Goal: Task Accomplishment & Management: Manage account settings

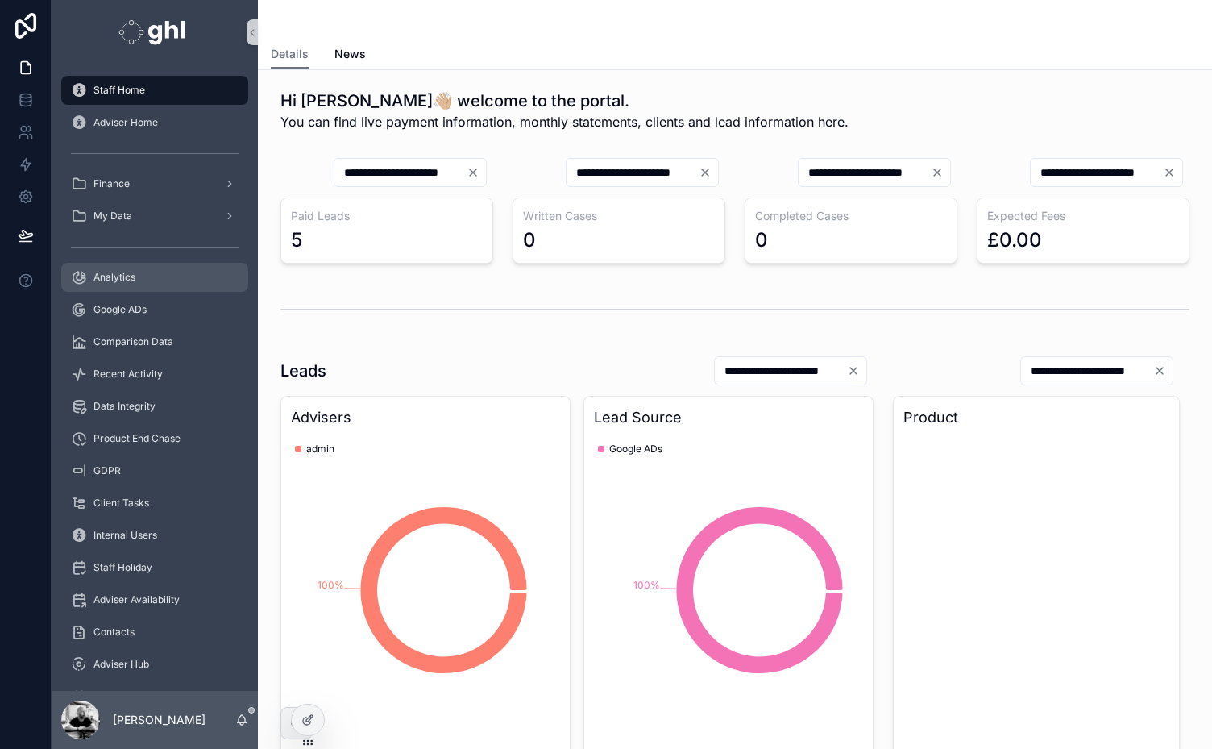
click at [116, 277] on span "Analytics" at bounding box center [114, 277] width 42 height 13
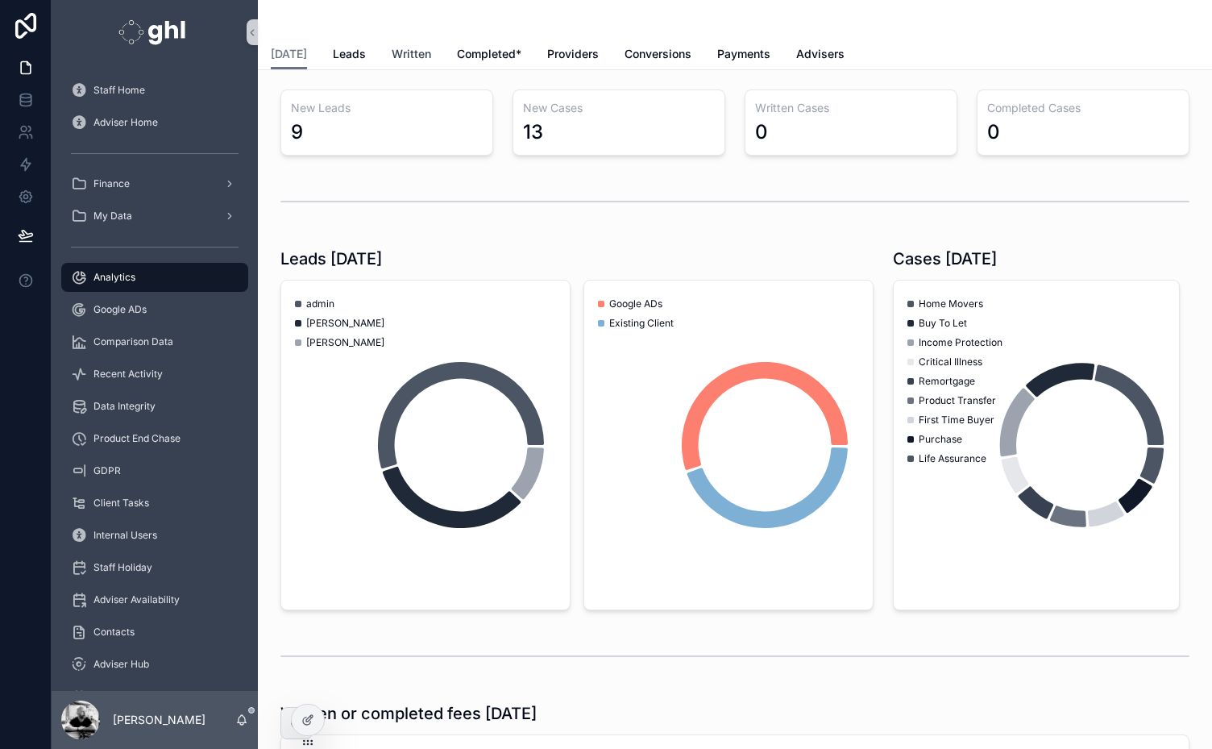
click at [413, 51] on span "Written" at bounding box center [411, 54] width 39 height 16
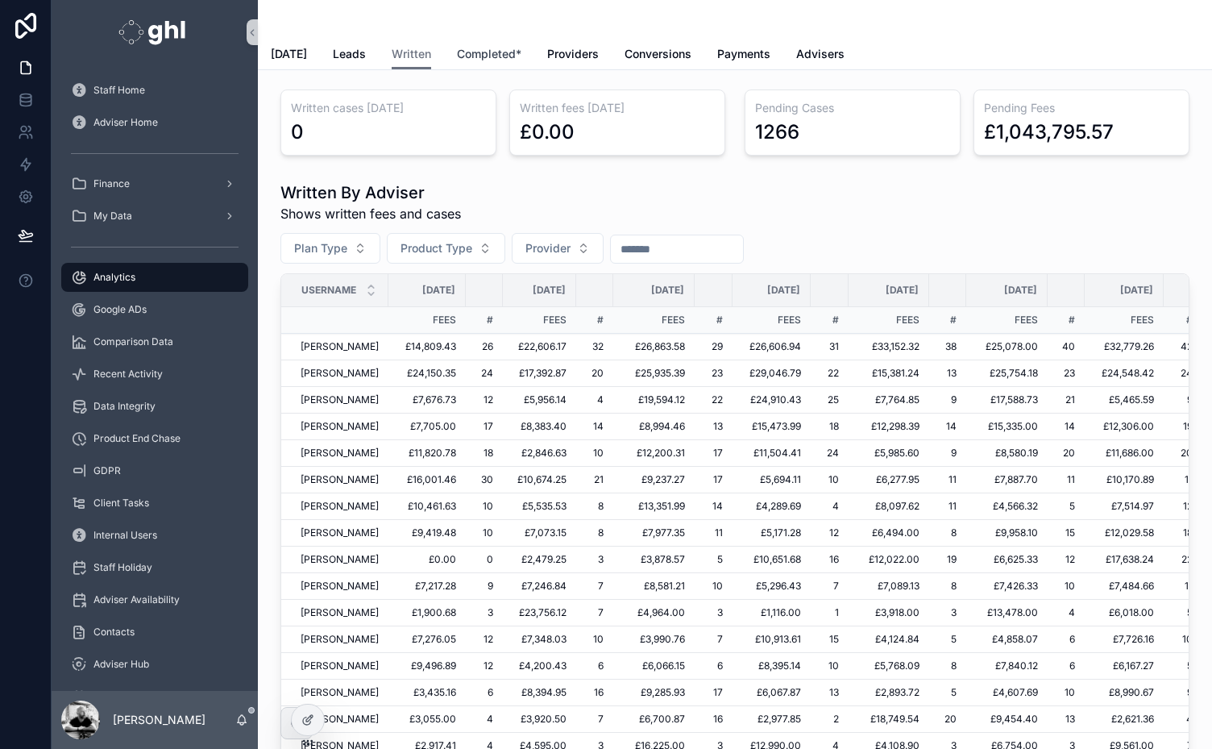
click at [469, 53] on span "Completed*" at bounding box center [489, 54] width 64 height 16
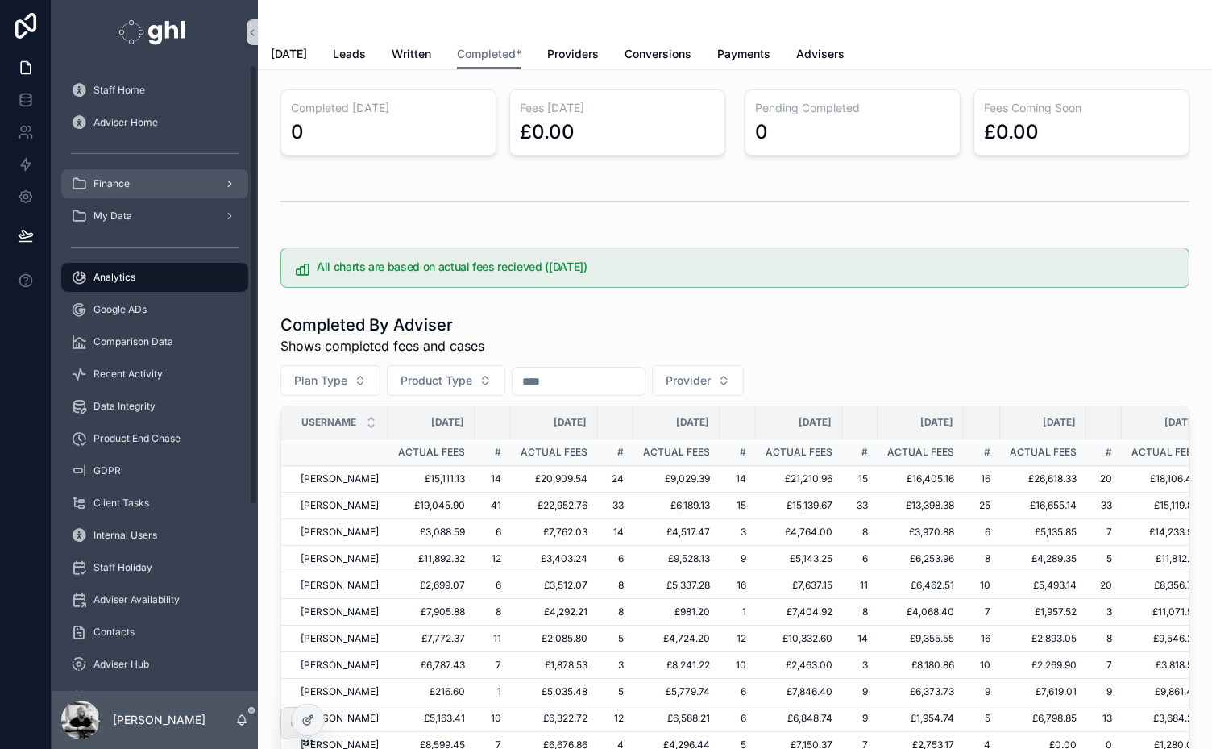
click at [122, 182] on span "Finance" at bounding box center [111, 183] width 36 height 13
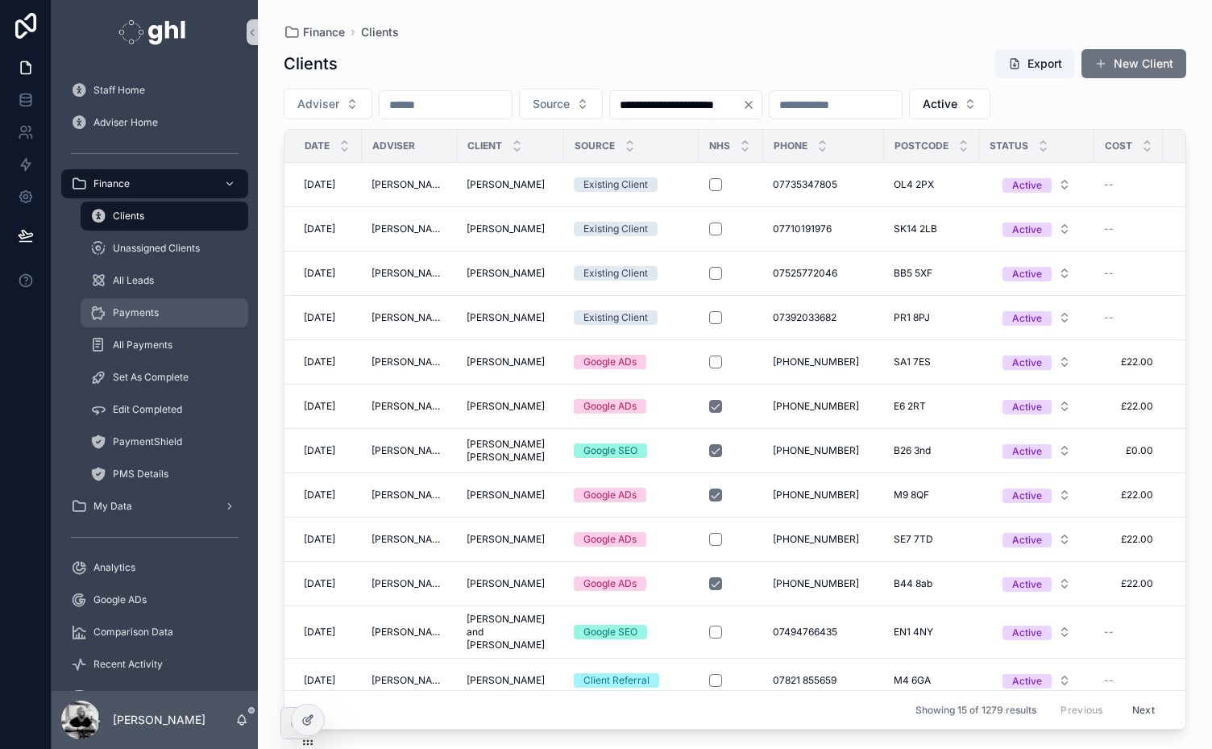
click at [127, 314] on span "Payments" at bounding box center [136, 312] width 46 height 13
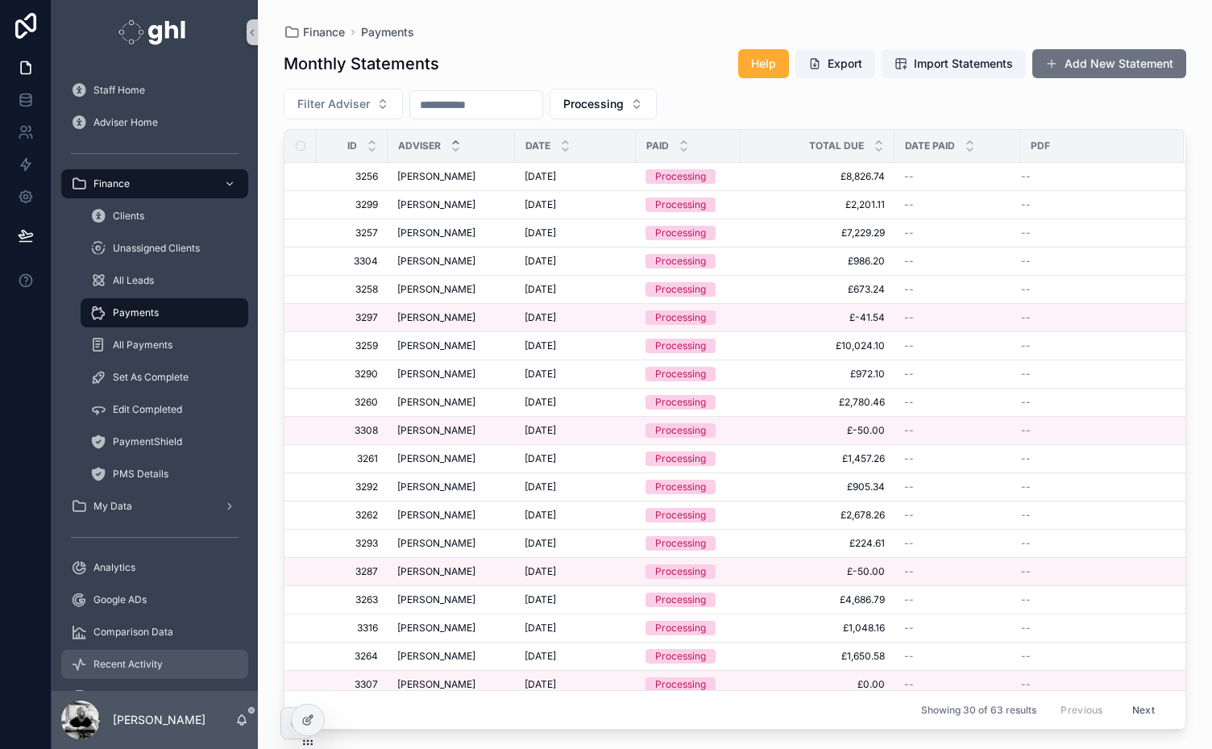
click at [114, 657] on div "Recent Activity" at bounding box center [155, 664] width 168 height 26
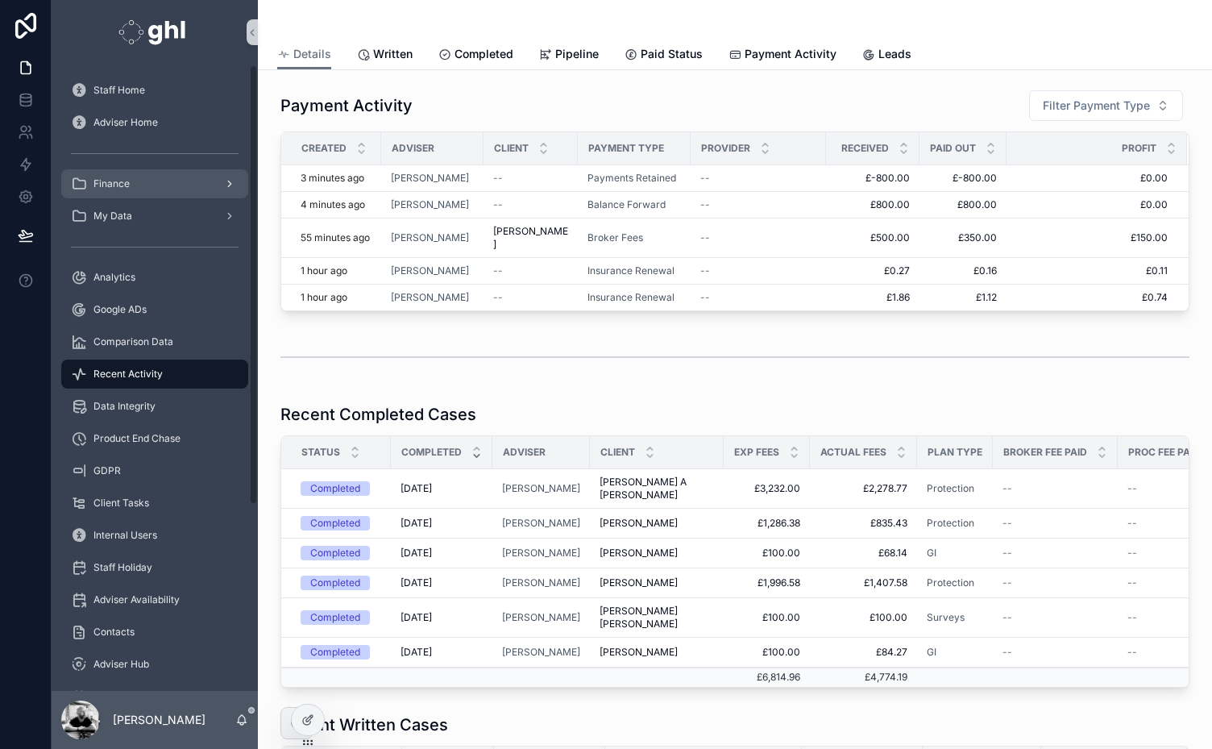
click at [102, 177] on span "Finance" at bounding box center [111, 183] width 36 height 13
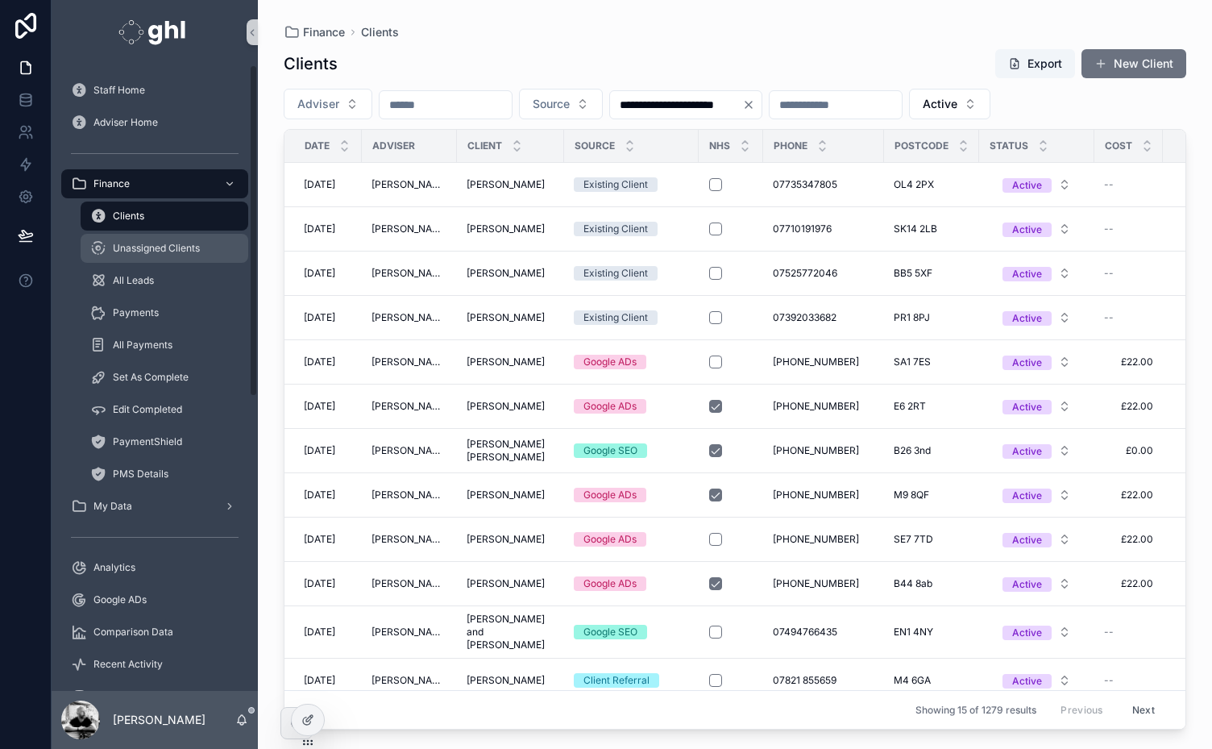
click at [137, 251] on span "Unassigned Clients" at bounding box center [156, 248] width 87 height 13
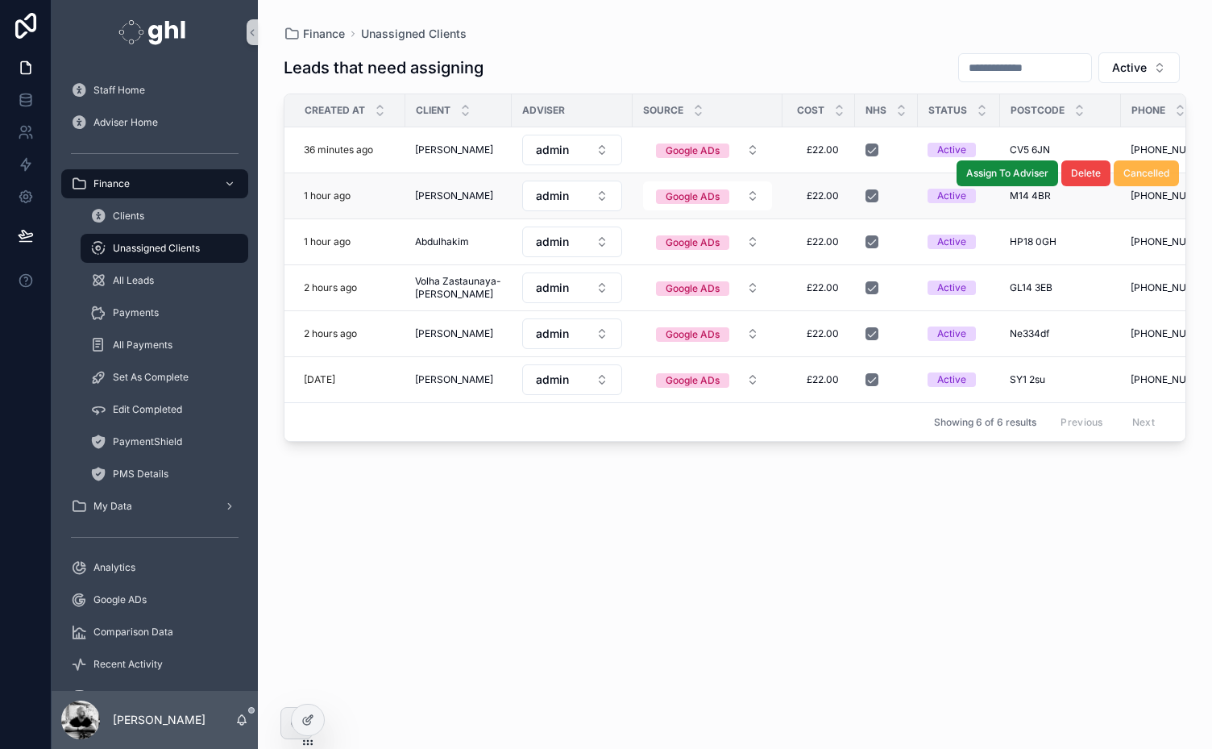
click at [1146, 169] on span "Cancelled" at bounding box center [1146, 173] width 46 height 13
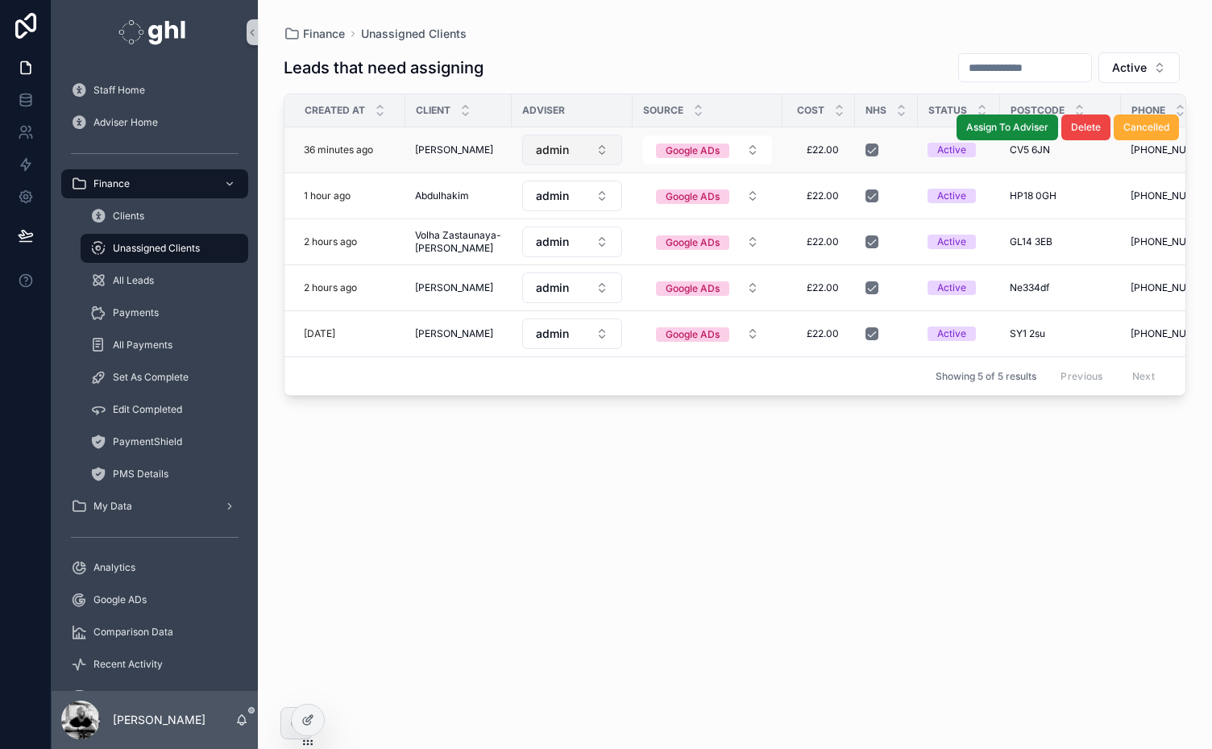
click at [585, 145] on button "admin" at bounding box center [572, 150] width 100 height 31
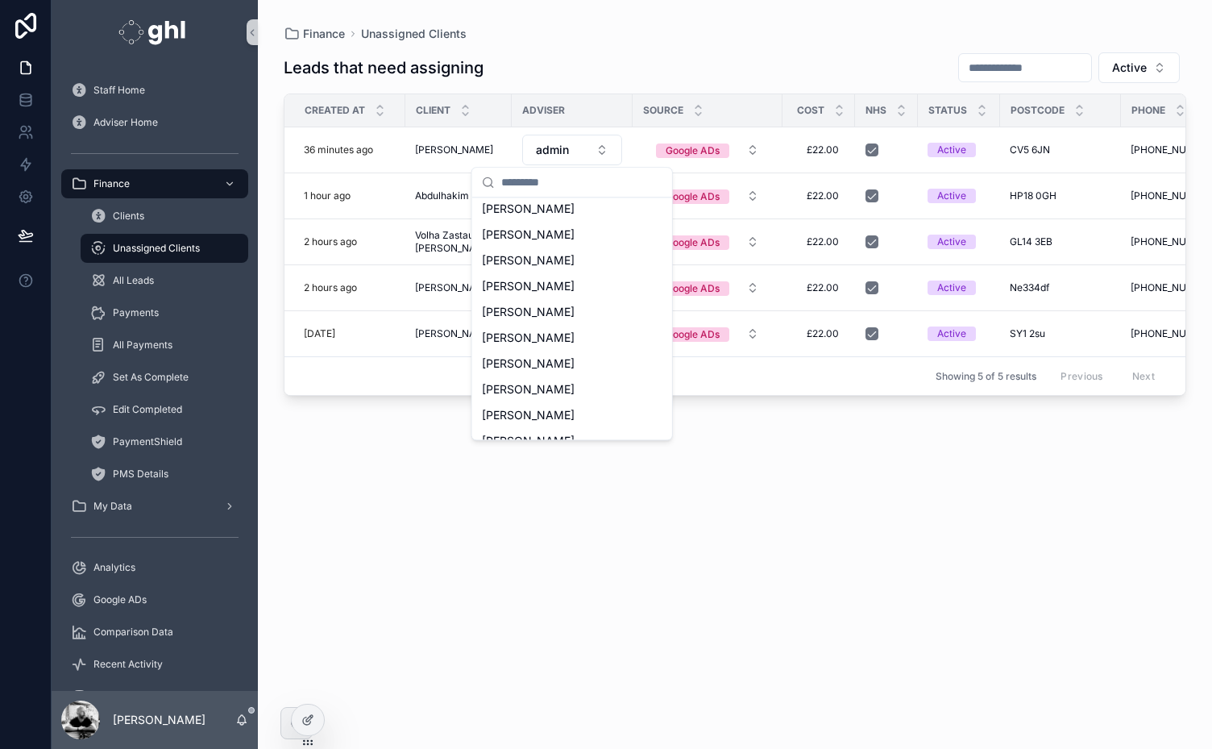
scroll to position [530, 0]
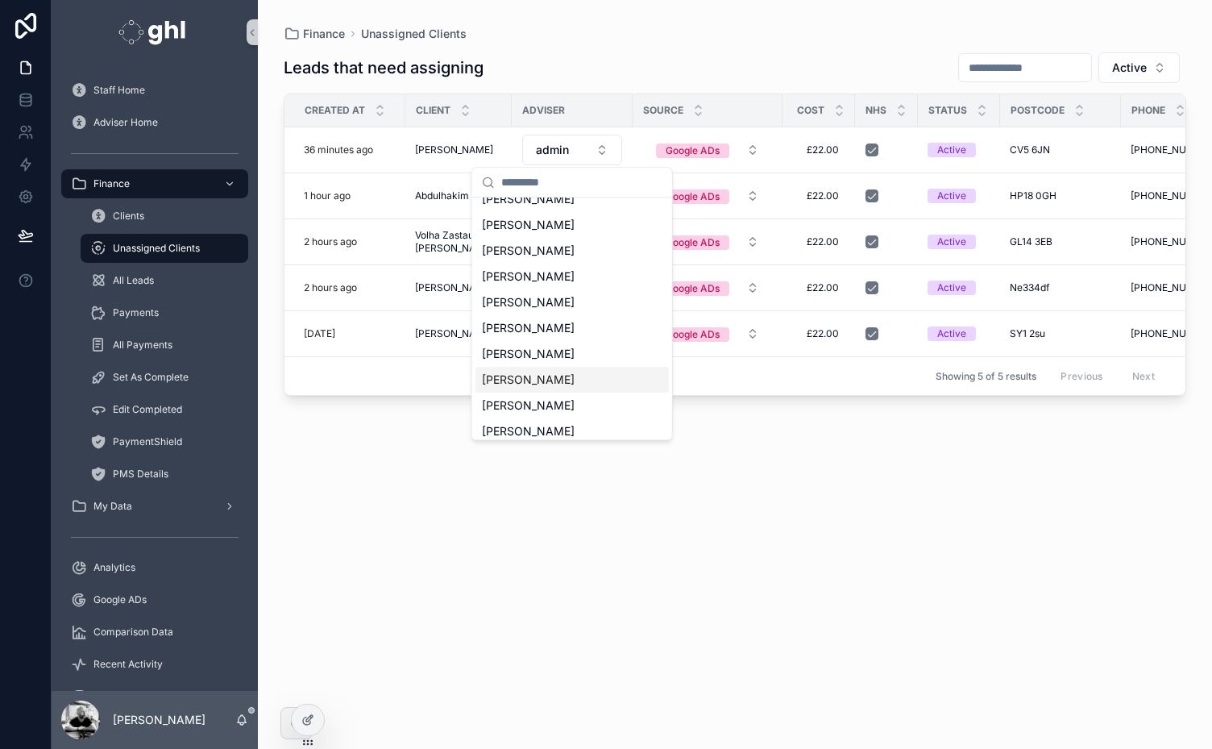
click at [548, 379] on div "[PERSON_NAME]" at bounding box center [571, 380] width 193 height 26
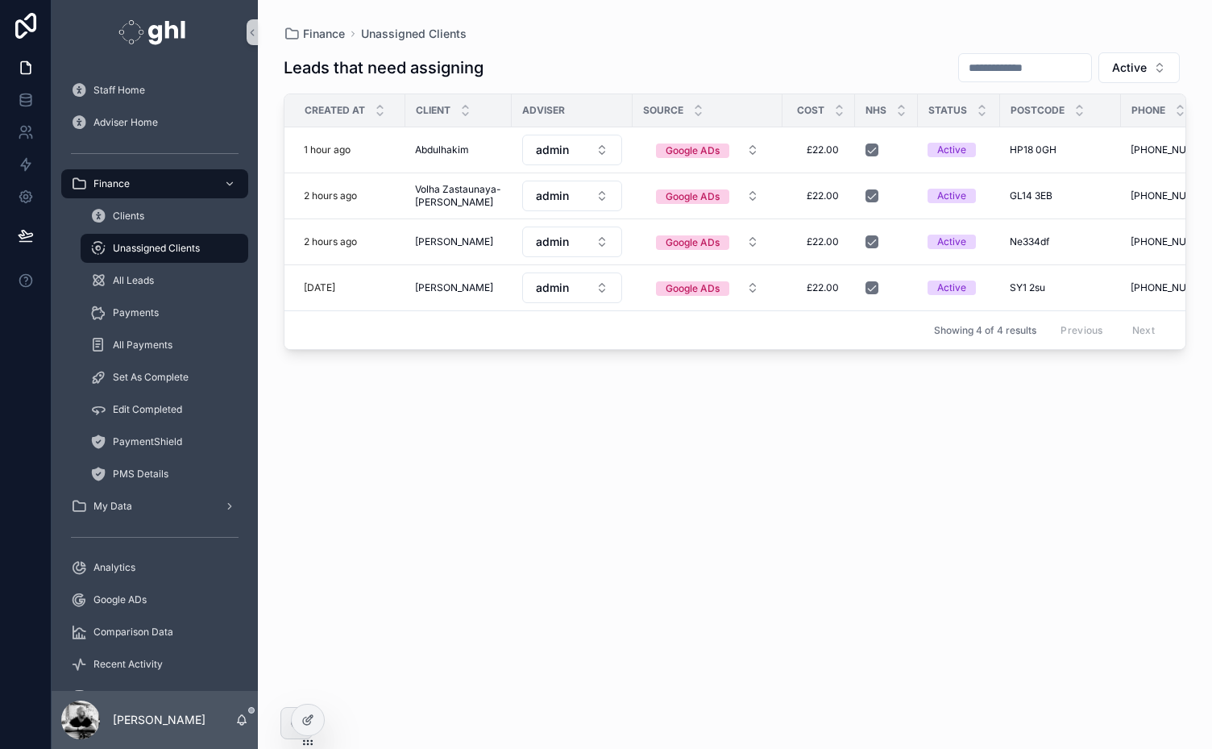
click at [581, 150] on button "admin" at bounding box center [572, 150] width 100 height 31
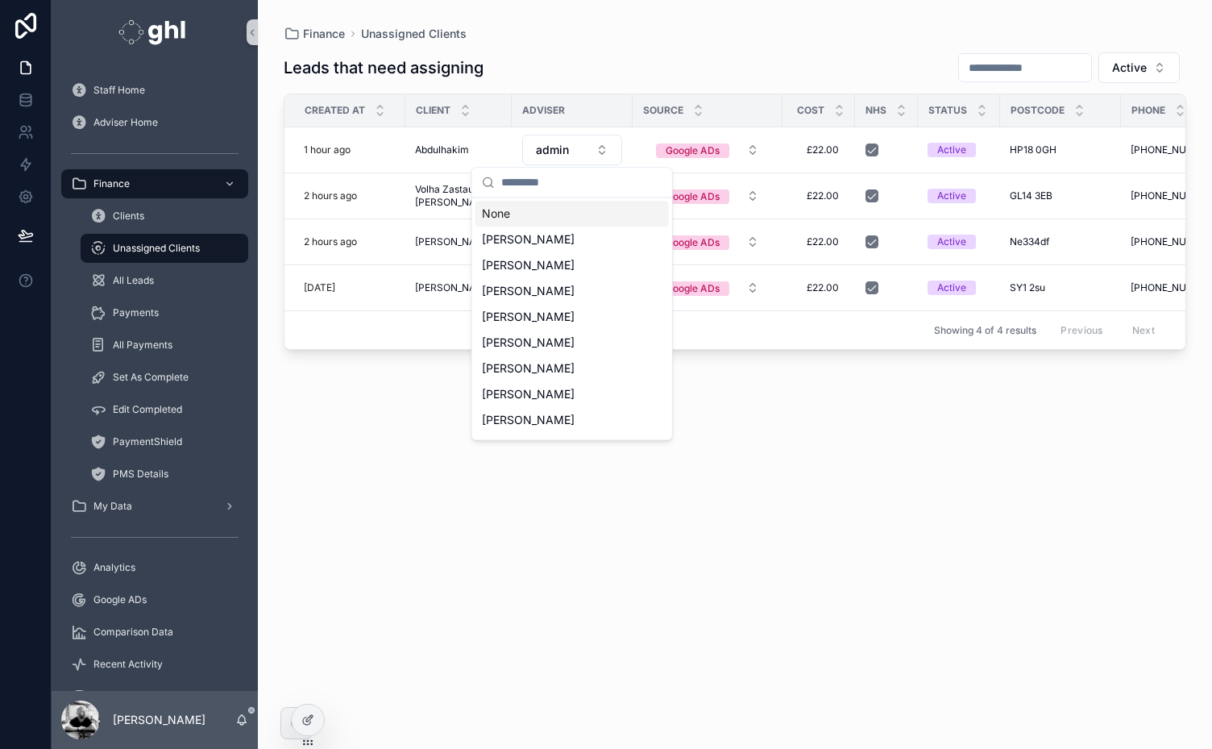
scroll to position [0, 0]
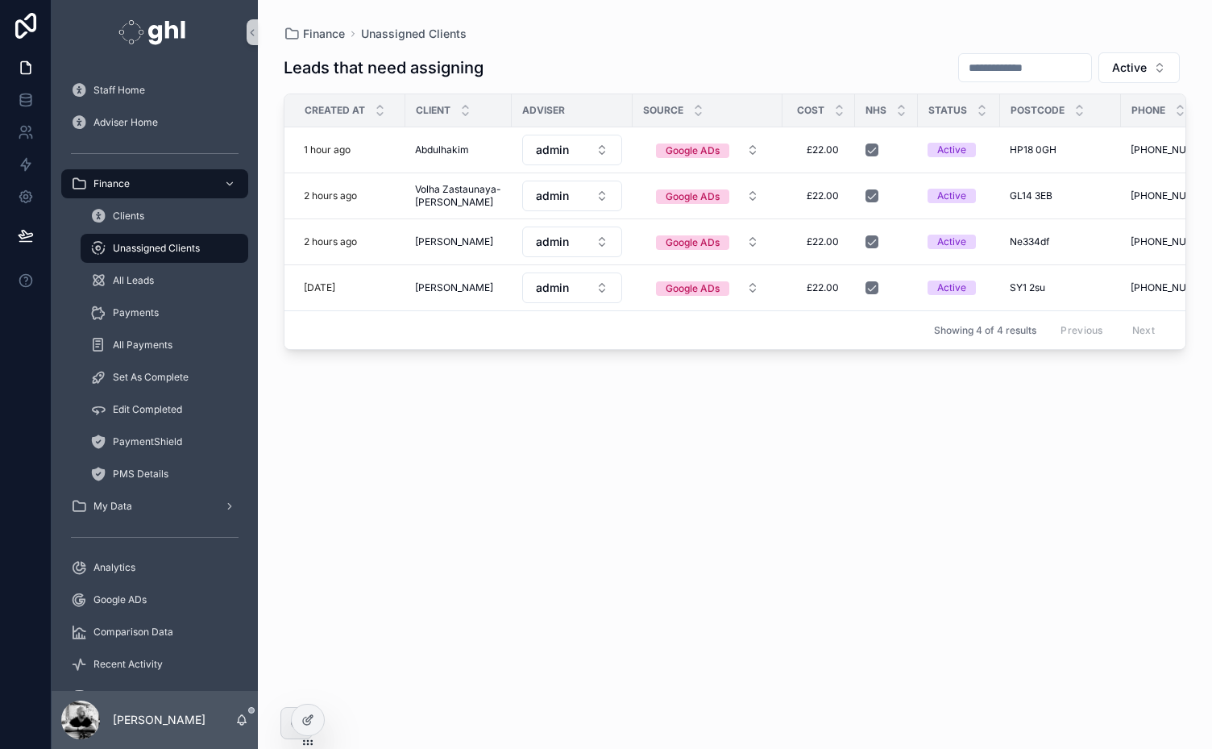
drag, startPoint x: 666, startPoint y: 229, endPoint x: 662, endPoint y: 313, distance: 84.7
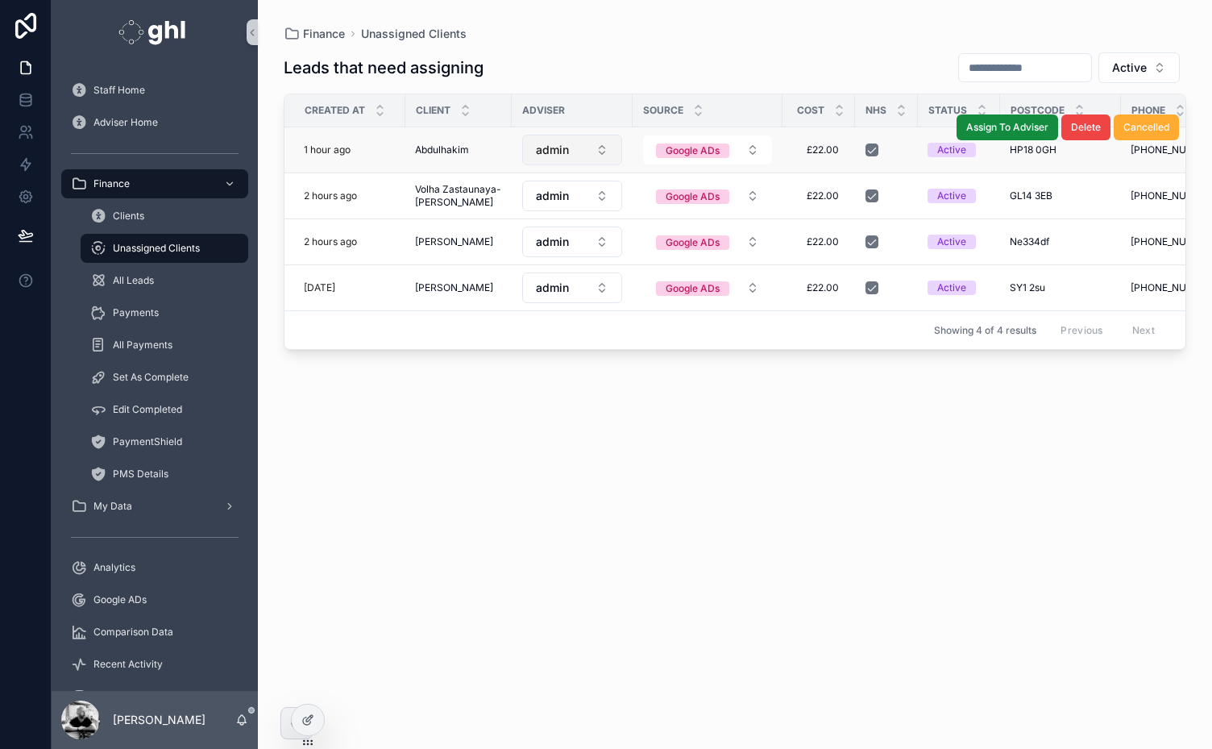
click at [594, 147] on button "admin" at bounding box center [572, 150] width 100 height 31
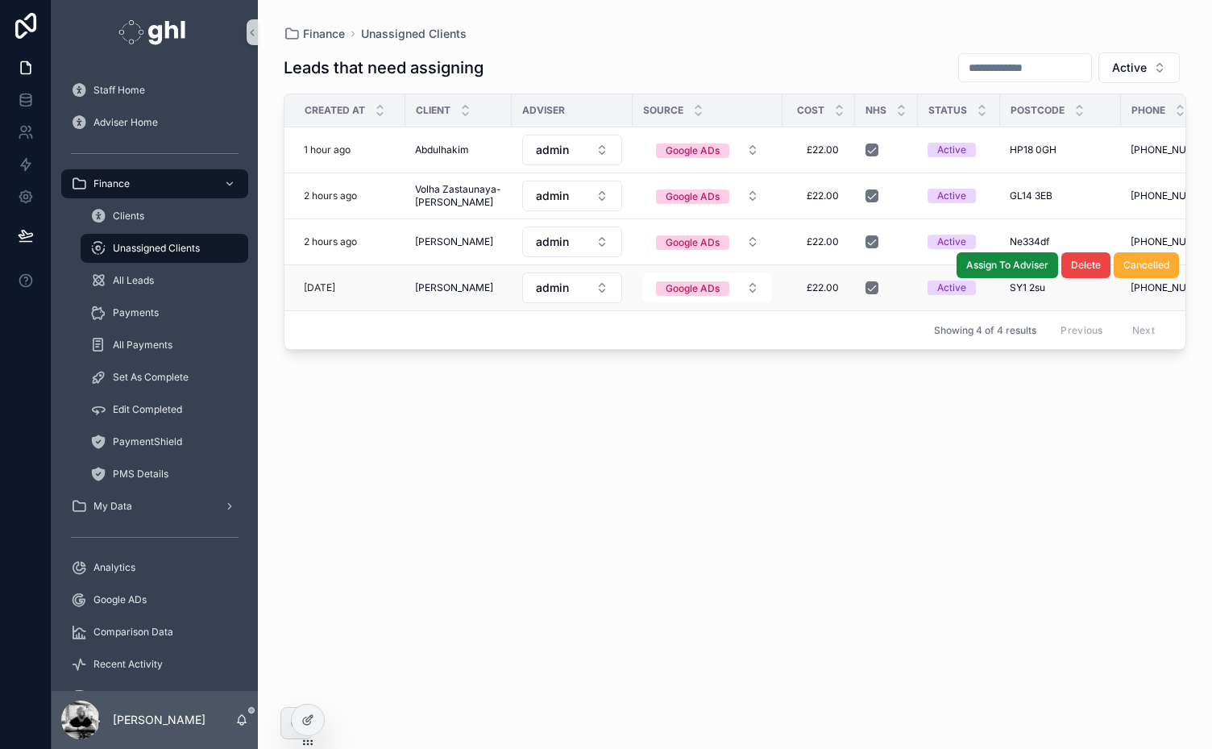
drag, startPoint x: 664, startPoint y: 247, endPoint x: 658, endPoint y: 300, distance: 53.5
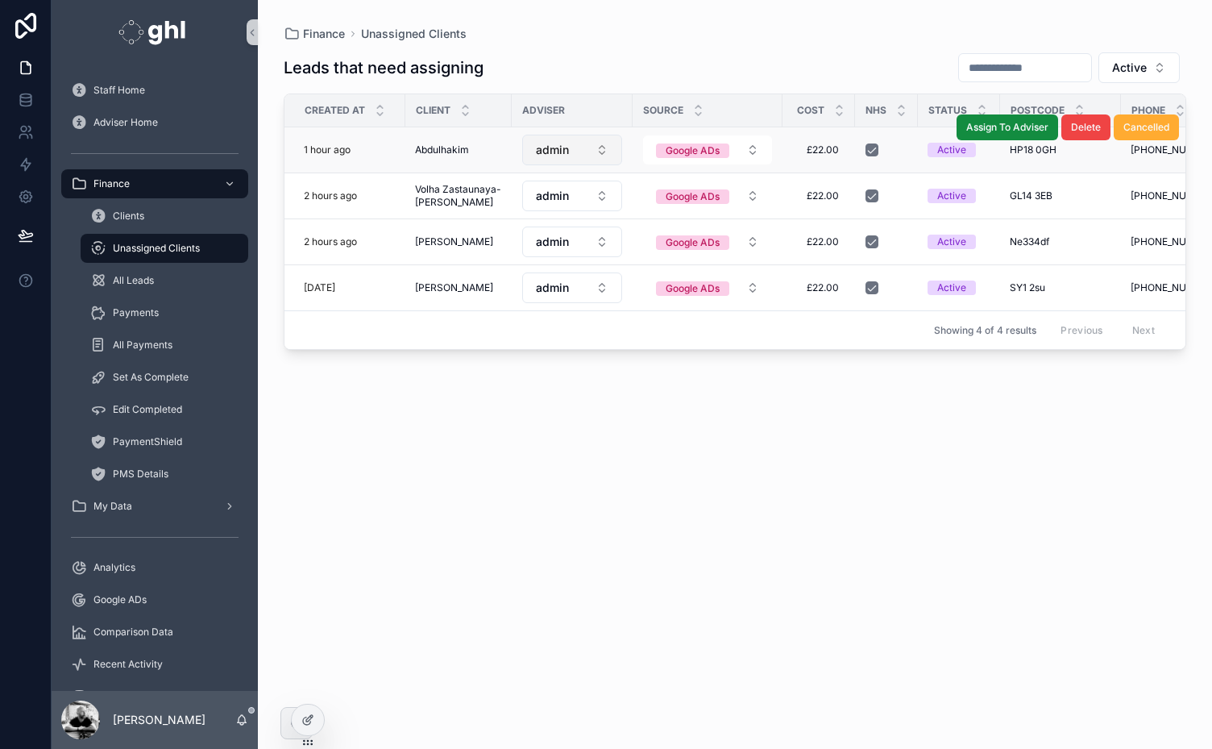
click at [580, 148] on button "admin" at bounding box center [572, 150] width 100 height 31
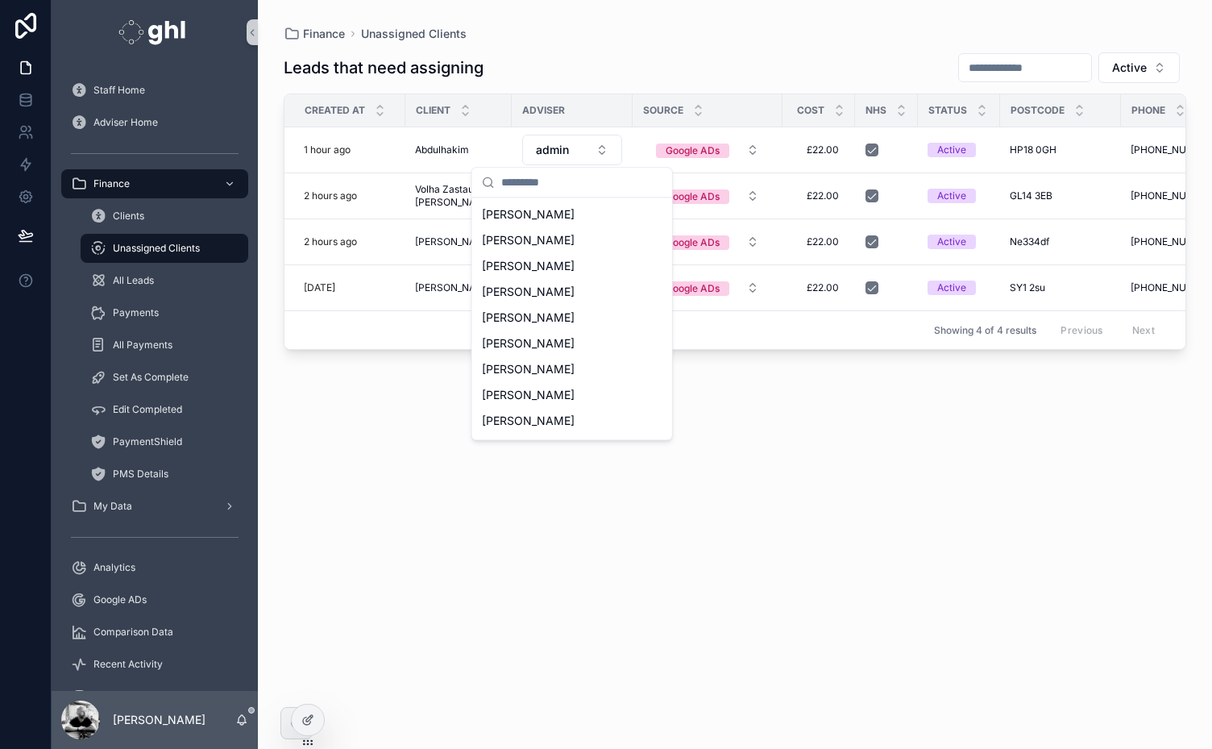
scroll to position [423, 0]
click at [550, 383] on span "[PERSON_NAME]" at bounding box center [528, 383] width 93 height 16
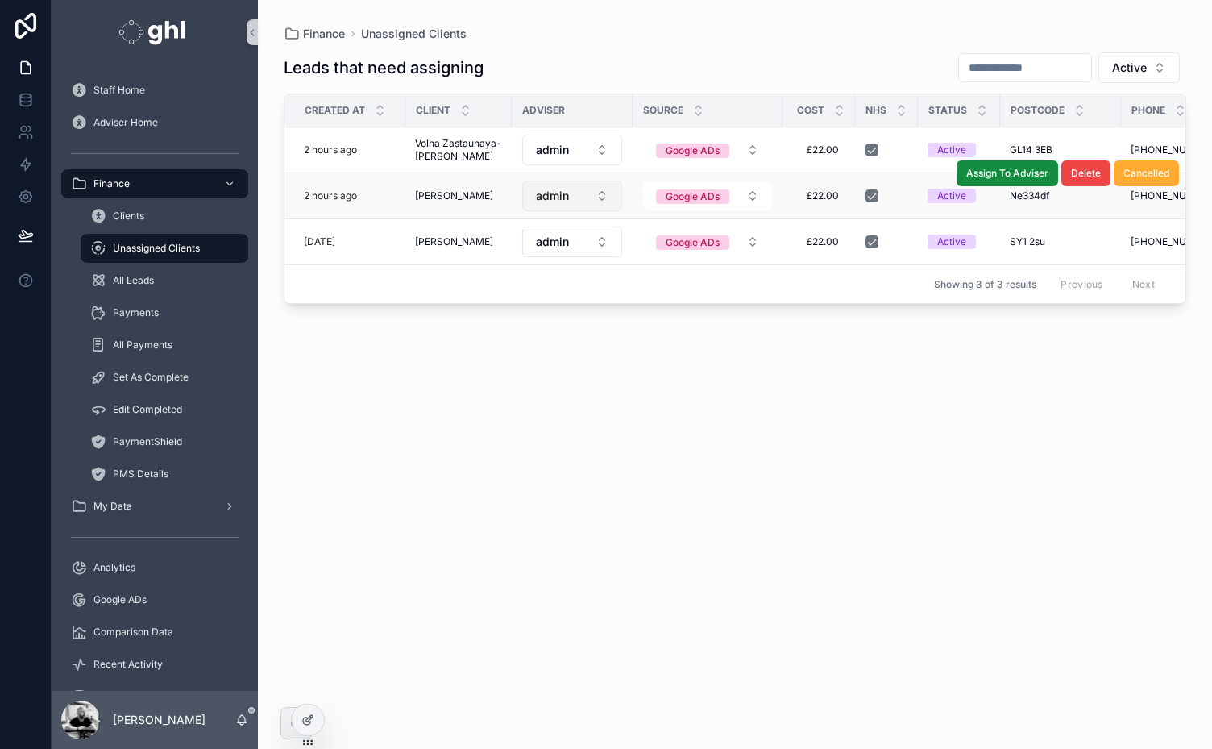
click at [580, 190] on button "admin" at bounding box center [572, 195] width 100 height 31
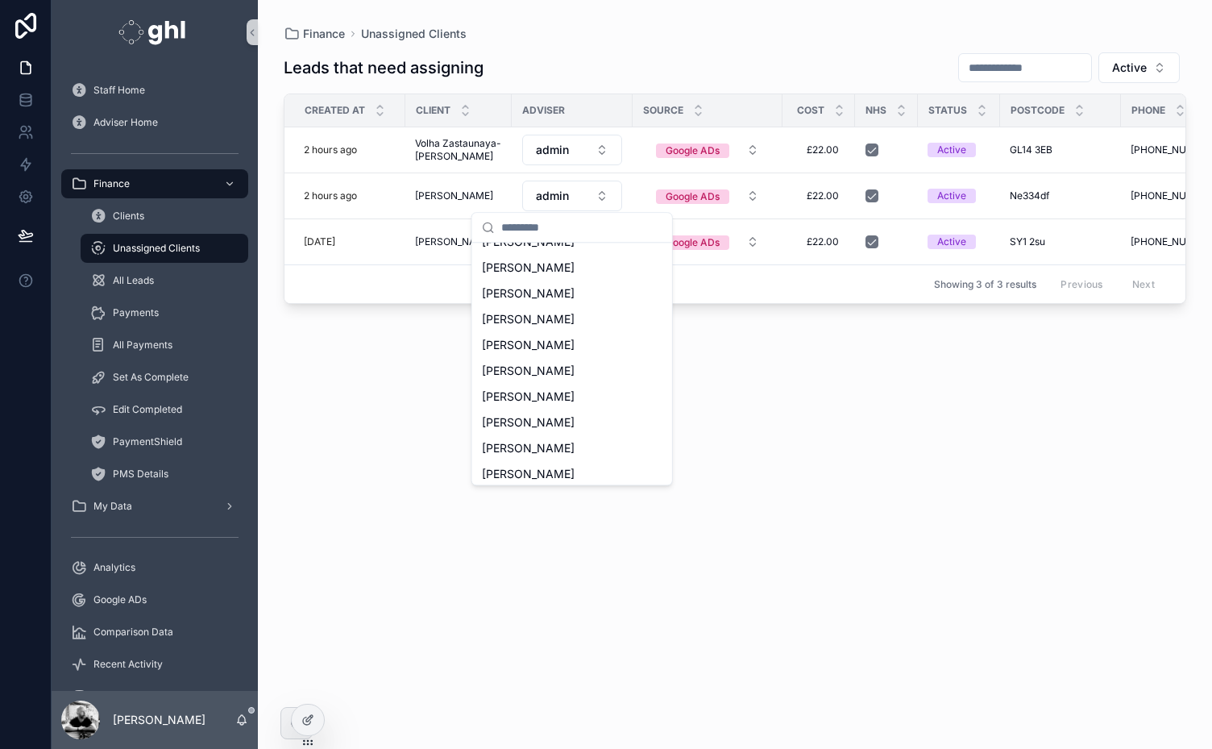
scroll to position [148, 0]
click at [537, 368] on span "[PERSON_NAME]" at bounding box center [528, 368] width 93 height 16
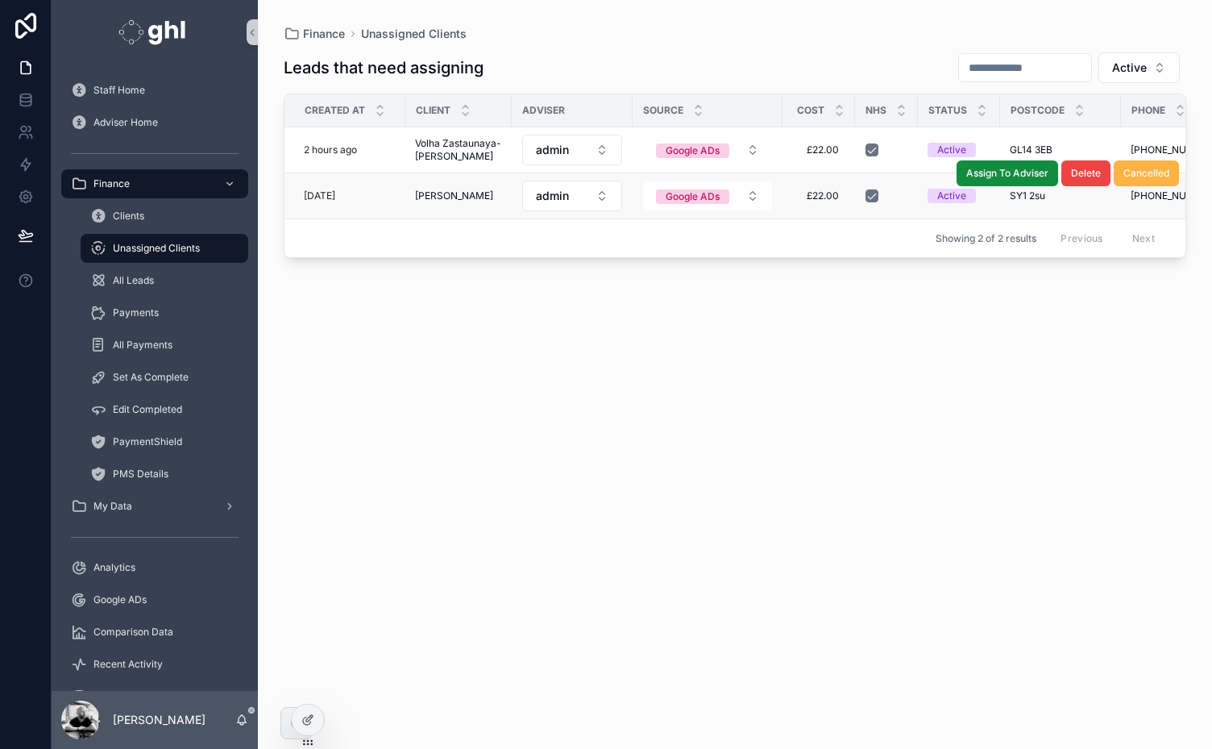
click at [1147, 167] on span "Cancelled" at bounding box center [1146, 173] width 46 height 13
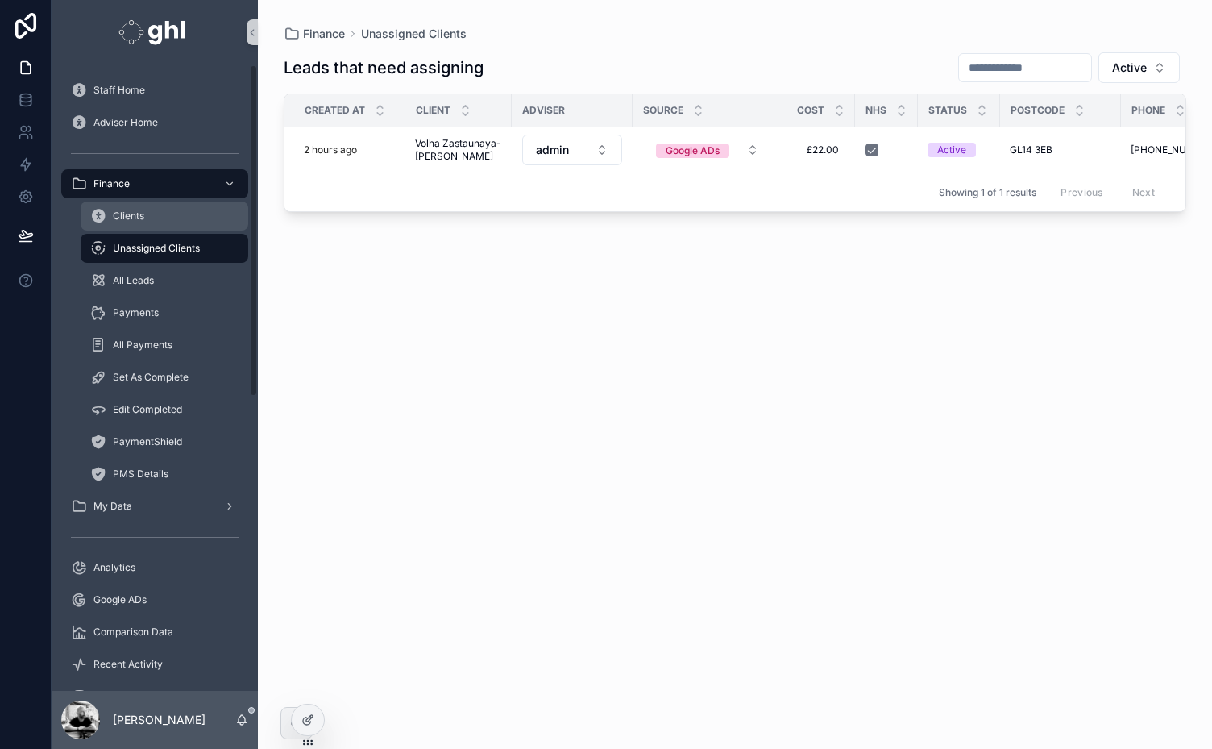
click at [113, 214] on span "Clients" at bounding box center [128, 215] width 31 height 13
